Goal: Task Accomplishment & Management: Use online tool/utility

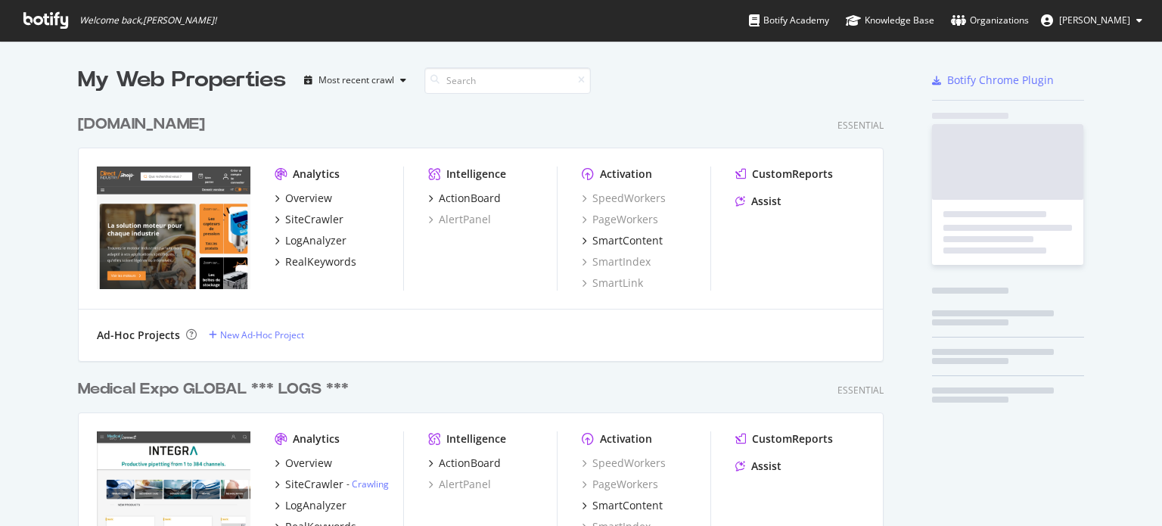
scroll to position [2107, 807]
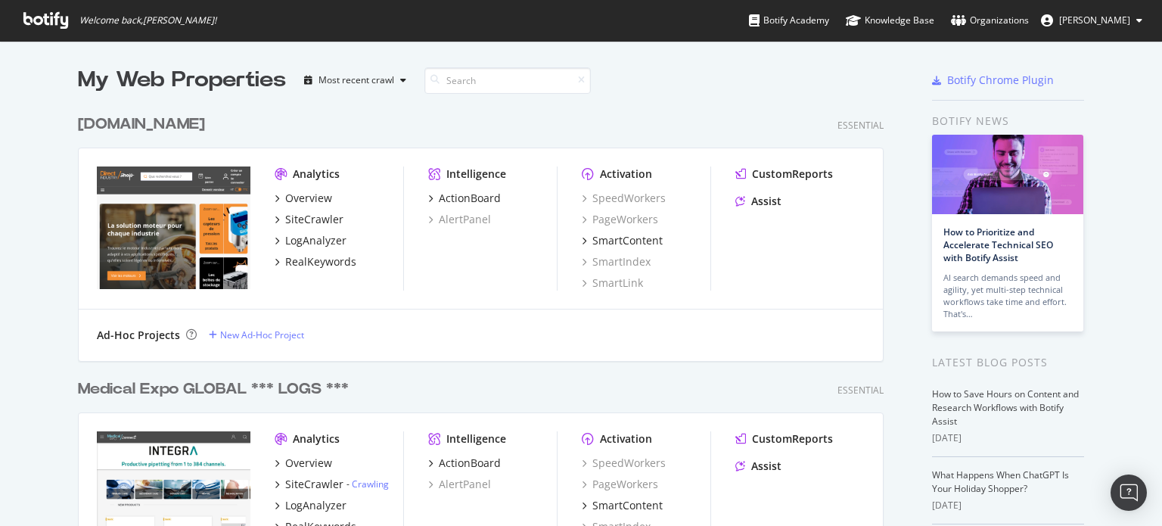
click at [172, 121] on div "shop.directindustry.com" at bounding box center [141, 125] width 127 height 22
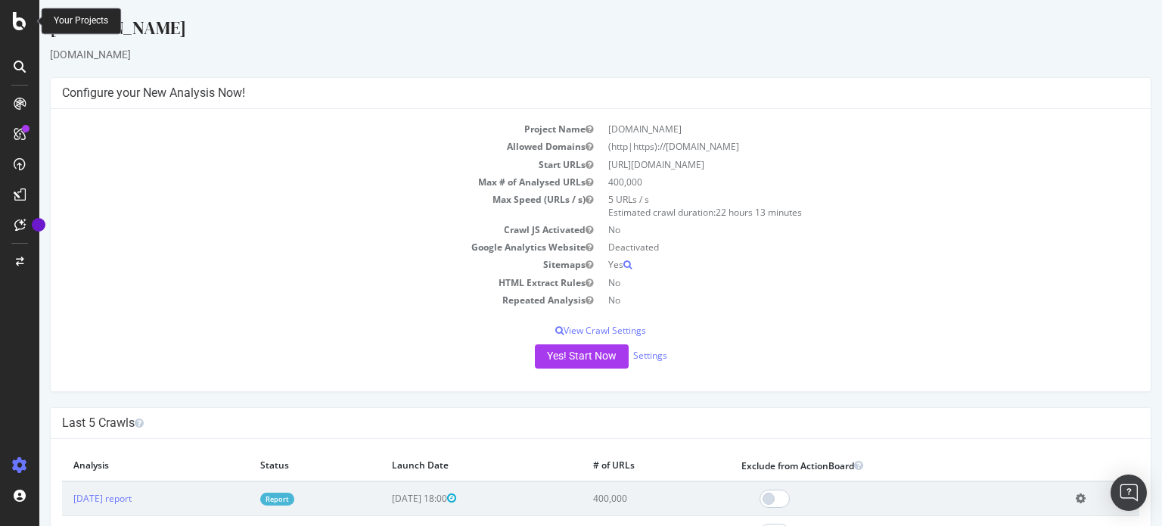
click at [23, 20] on icon at bounding box center [20, 21] width 14 height 18
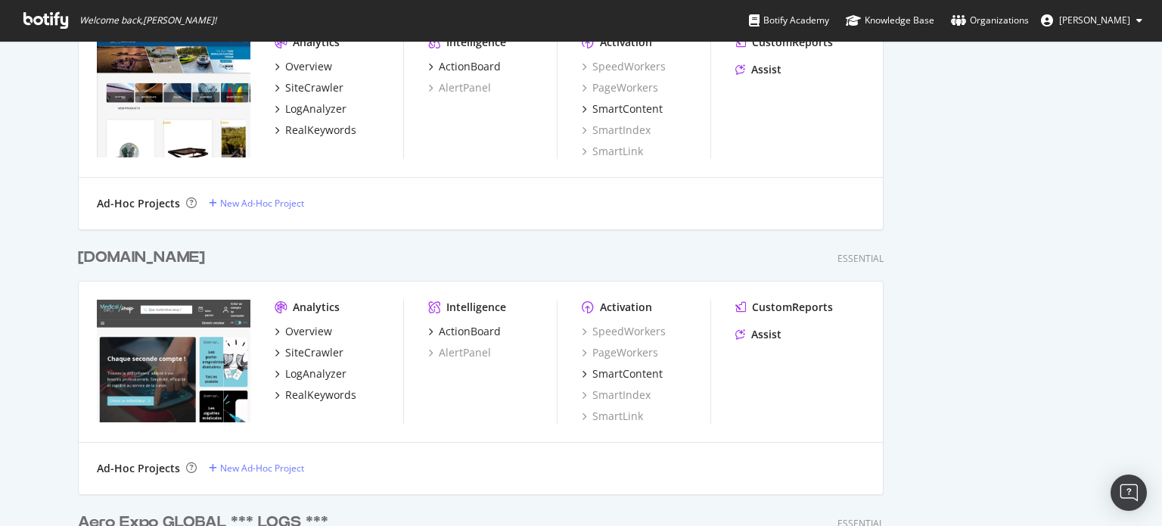
scroll to position [1107, 0]
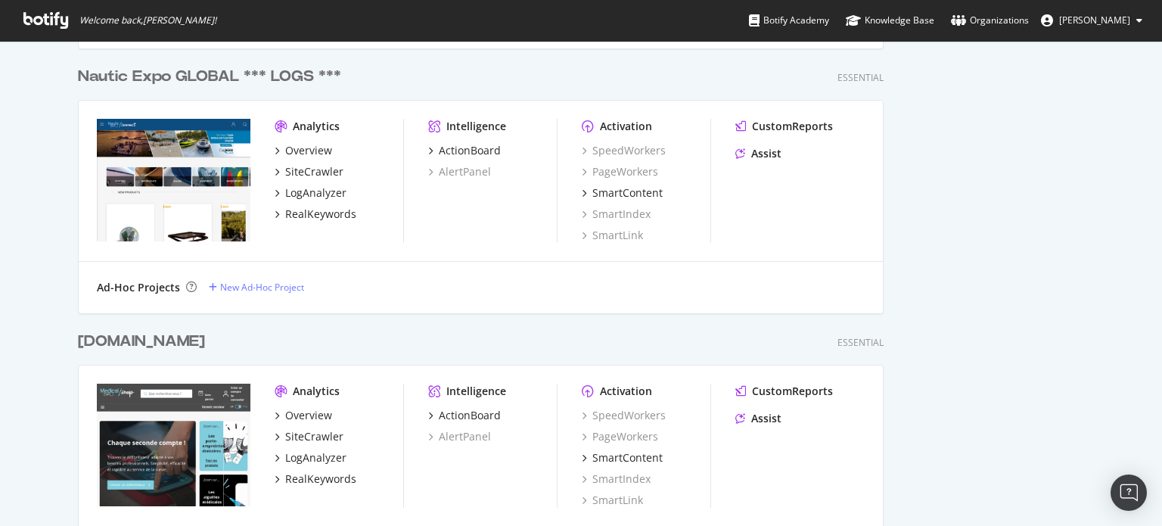
click at [203, 341] on div "shop.medicalexpo.com" at bounding box center [141, 342] width 127 height 22
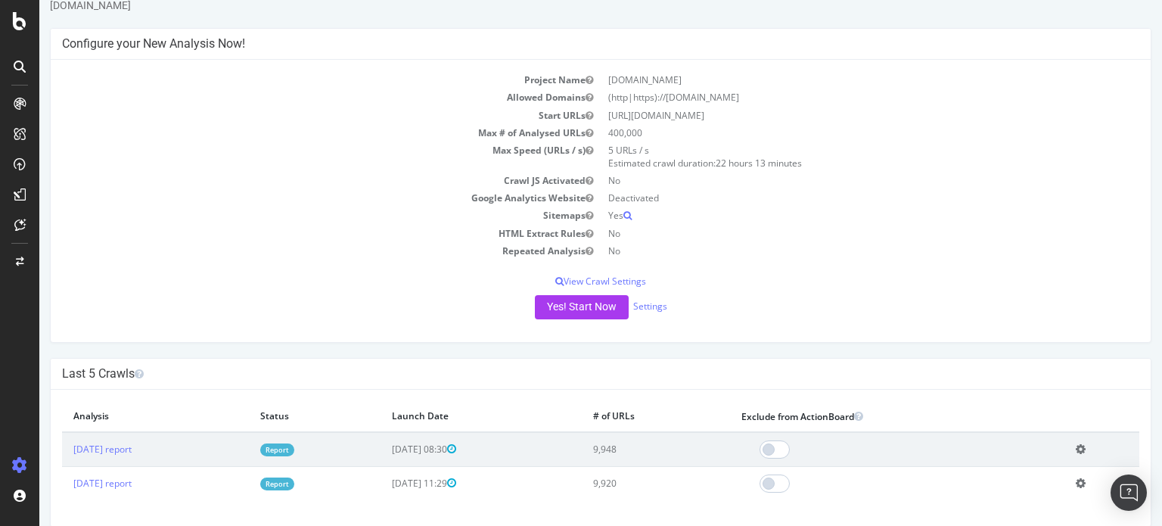
scroll to position [76, 0]
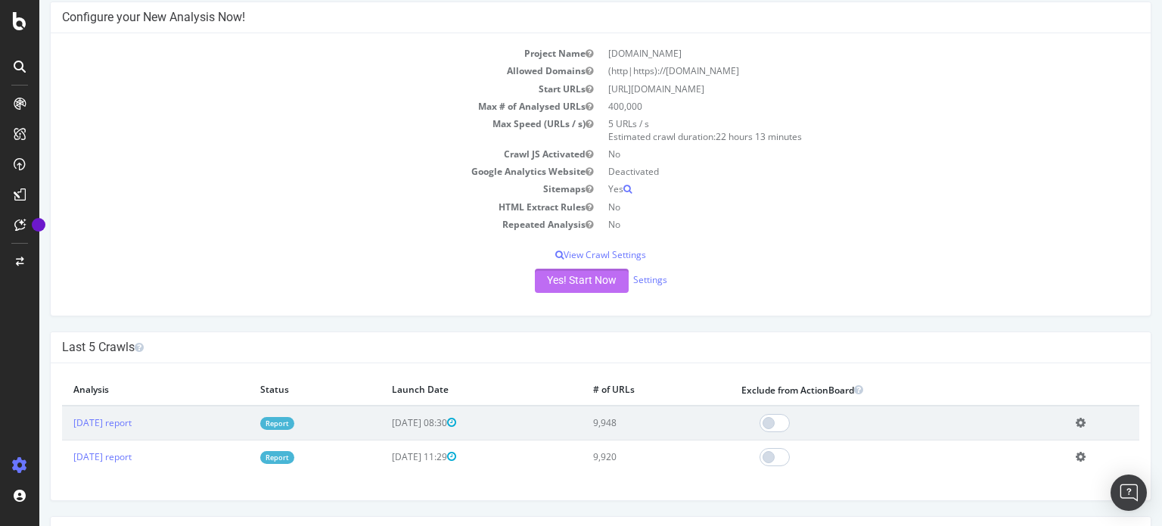
click at [574, 277] on button "Yes! Start Now" at bounding box center [582, 281] width 94 height 24
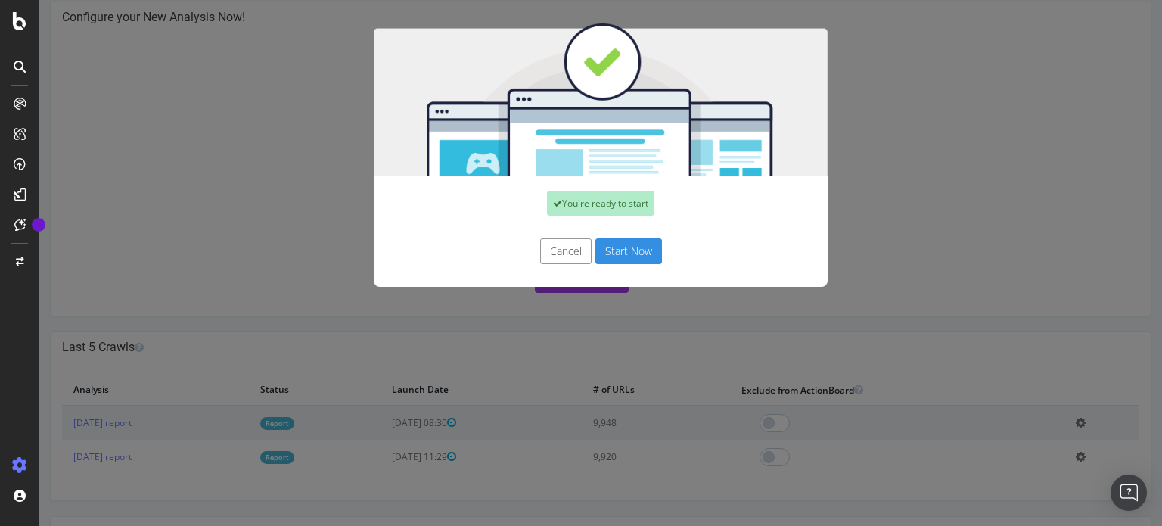
click at [623, 248] on button "Start Now" at bounding box center [629, 251] width 67 height 26
